Goal: Find specific page/section: Find specific page/section

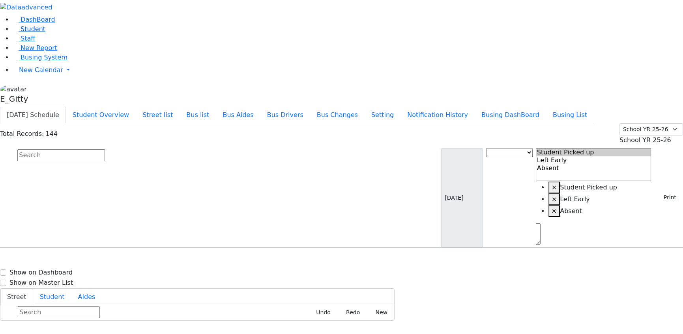
click at [34, 33] on span "Student" at bounding box center [33, 28] width 25 height 7
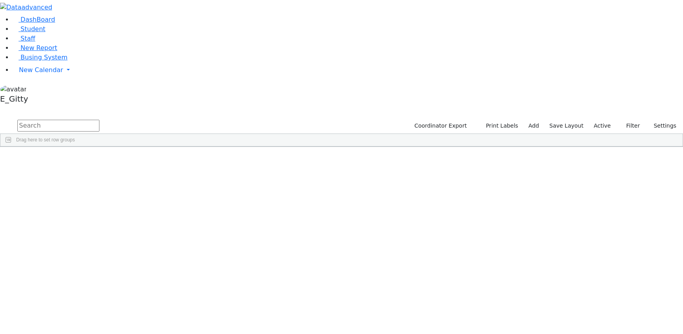
click at [99, 120] on input "text" at bounding box center [58, 126] width 82 height 12
type input "frimy"
click at [87, 159] on div "Berkowitz" at bounding box center [65, 164] width 44 height 11
